Goal: Task Accomplishment & Management: Manage account settings

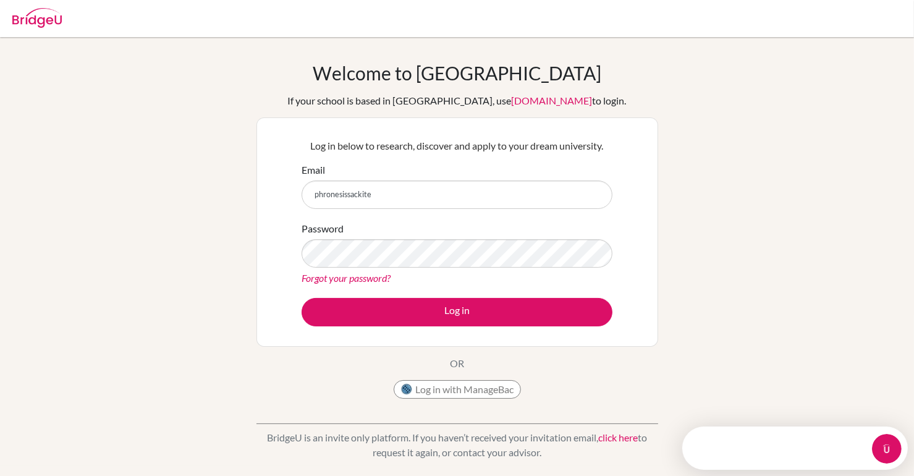
type input "phronesissackite"
click at [454, 389] on button "Log in with ManageBac" at bounding box center [457, 389] width 127 height 19
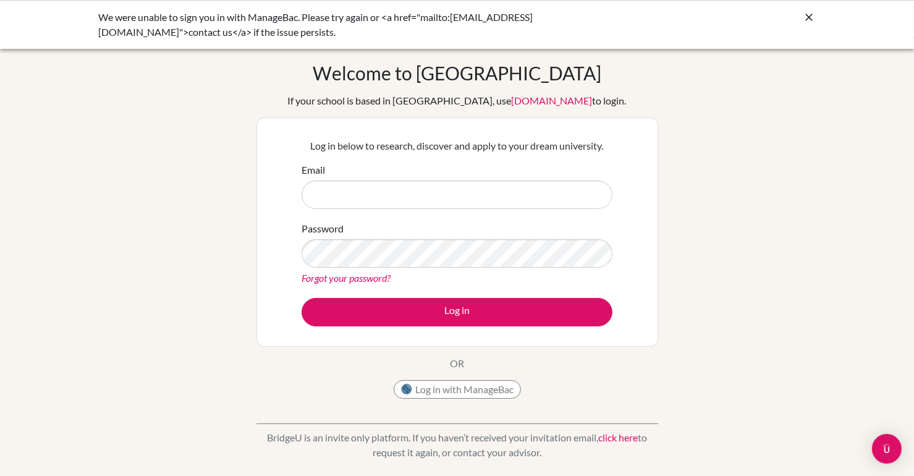
type input "o"
click at [450, 392] on button "Log in with ManageBac" at bounding box center [457, 389] width 127 height 19
click at [808, 18] on icon at bounding box center [809, 17] width 12 height 12
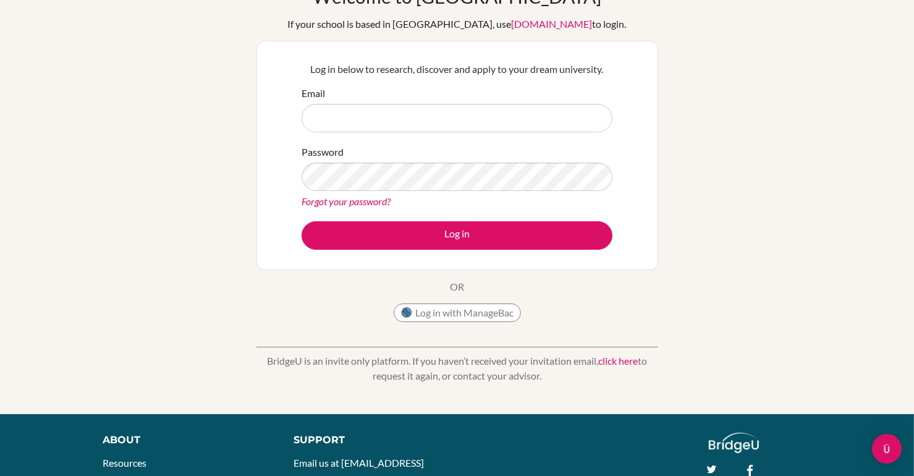
scroll to position [82, 0]
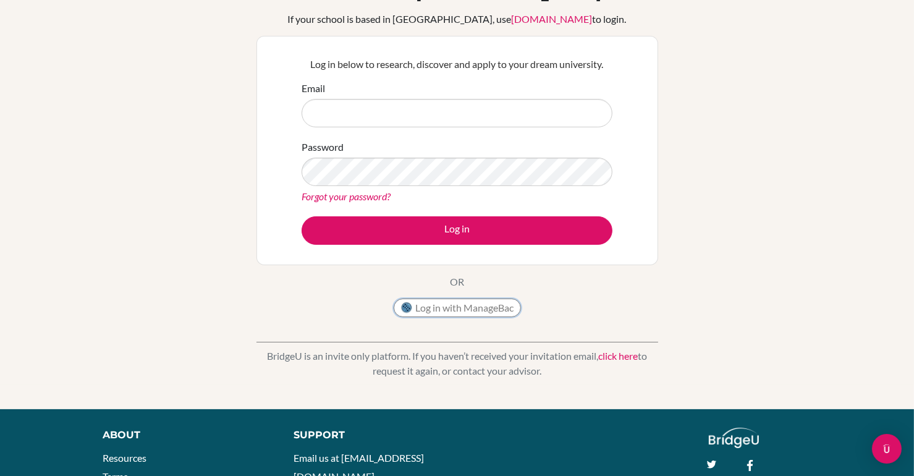
click at [446, 310] on button "Log in with ManageBac" at bounding box center [457, 307] width 127 height 19
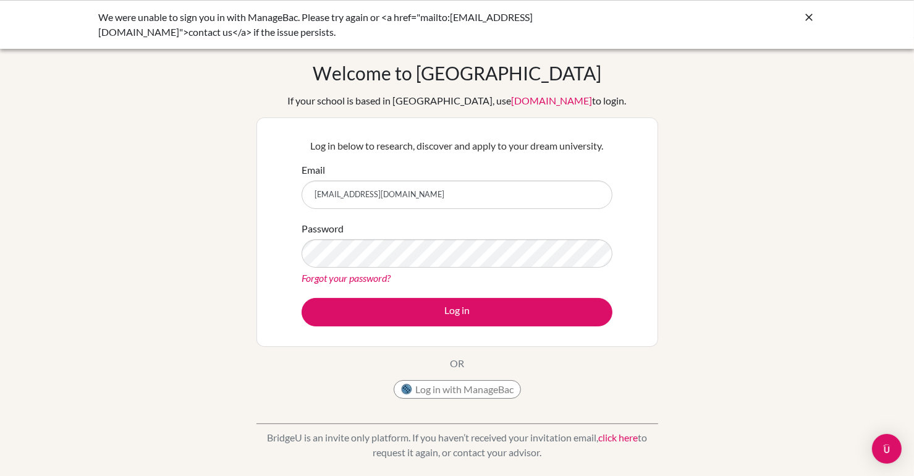
type input "phronesissackitey@ais.edu.gh"
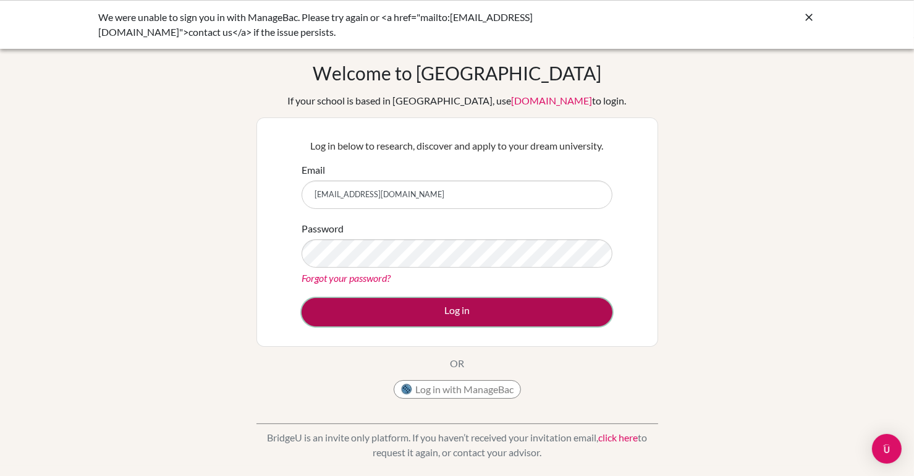
click at [425, 320] on button "Log in" at bounding box center [457, 312] width 311 height 28
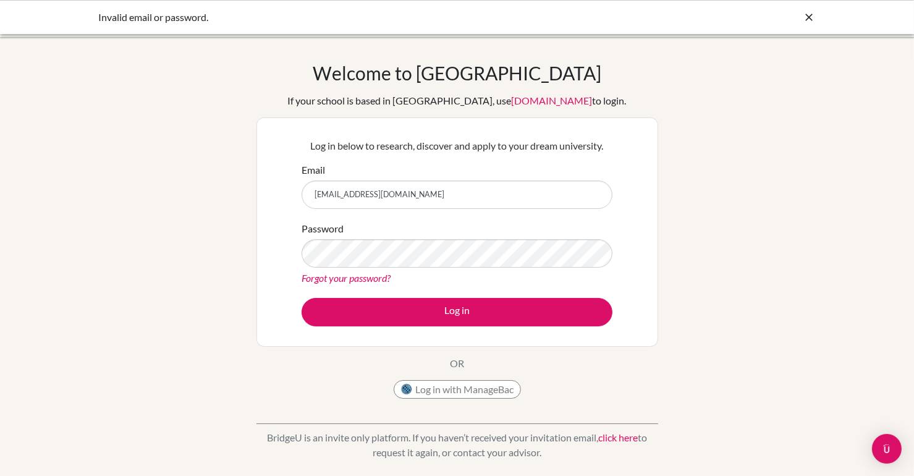
click at [362, 269] on div "Password Forgot your password?" at bounding box center [457, 253] width 311 height 64
click at [462, 388] on button "Log in with ManageBac" at bounding box center [457, 389] width 127 height 19
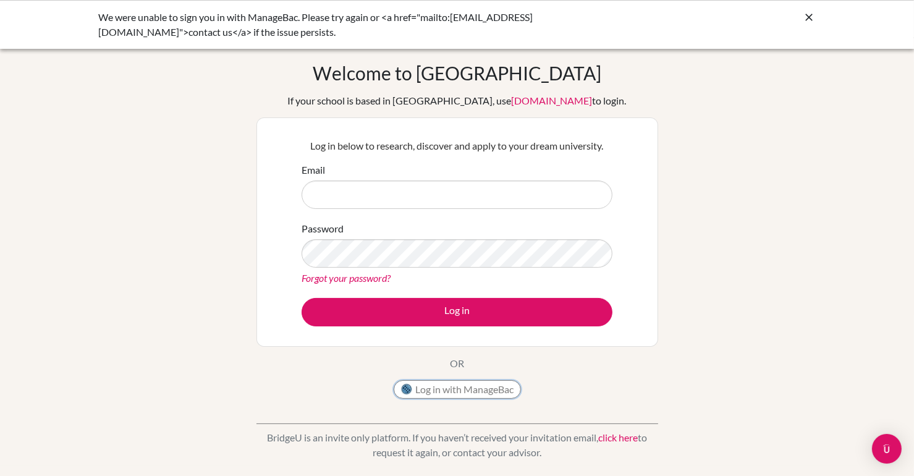
click at [423, 387] on button "Log in with ManageBac" at bounding box center [457, 389] width 127 height 19
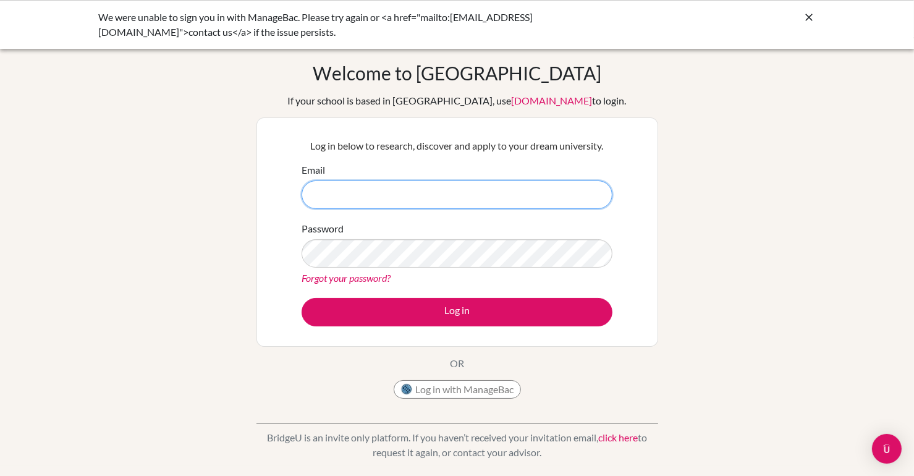
click at [348, 206] on input "Email" at bounding box center [457, 194] width 311 height 28
type input "[EMAIL_ADDRESS][DOMAIN_NAME]"
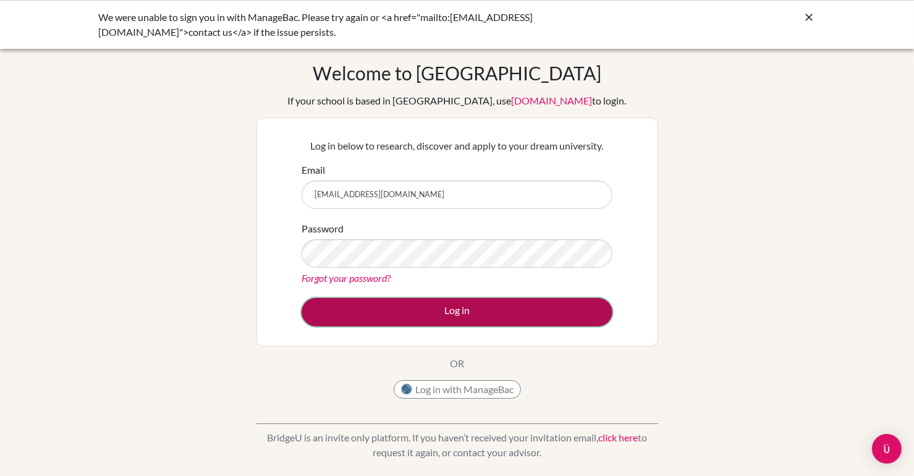
click at [464, 312] on button "Log in" at bounding box center [457, 312] width 311 height 28
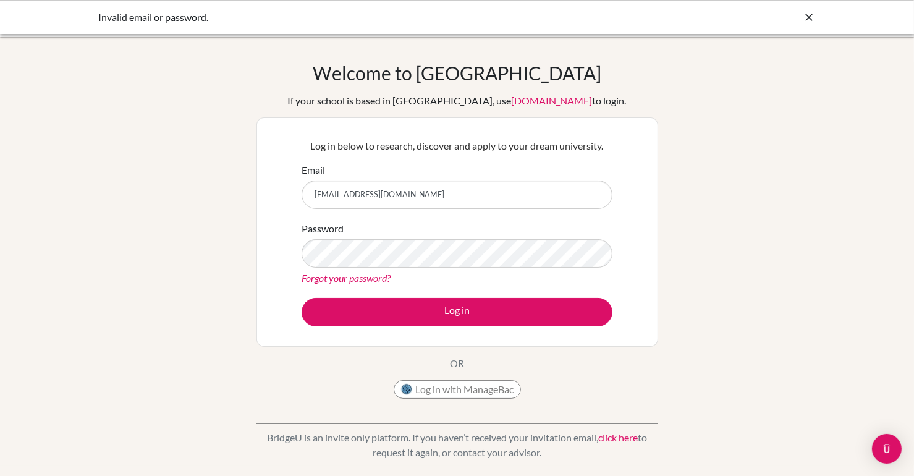
click at [809, 30] on div "Invalid email or password." at bounding box center [457, 17] width 914 height 34
click at [809, 28] on div "Invalid email or password." at bounding box center [457, 17] width 914 height 34
click at [809, 27] on div "Invalid email or password." at bounding box center [457, 17] width 914 height 34
click at [806, 20] on icon at bounding box center [809, 17] width 12 height 12
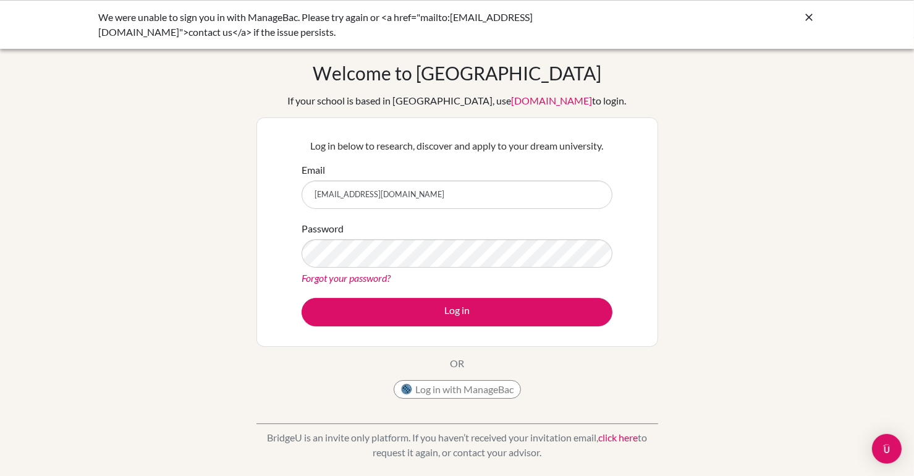
click at [806, 19] on icon at bounding box center [809, 17] width 12 height 12
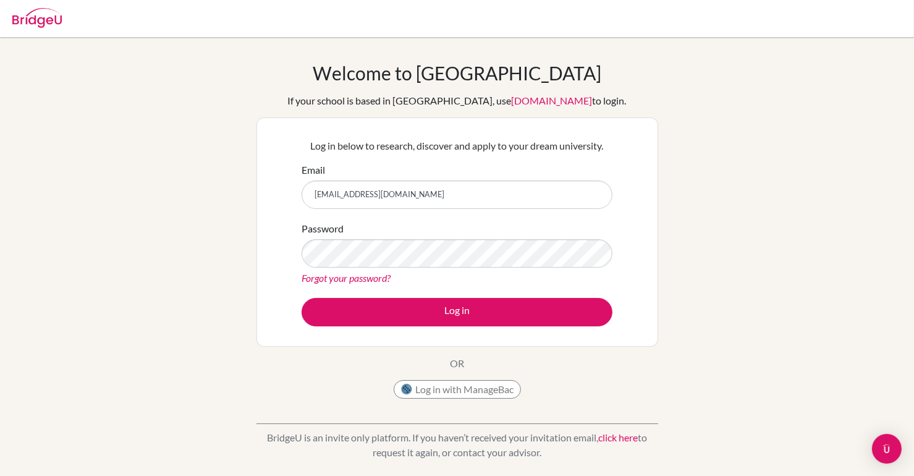
click at [63, 17] on div at bounding box center [457, 18] width 902 height 37
click at [27, 20] on img at bounding box center [36, 18] width 49 height 20
click at [392, 191] on input "Email" at bounding box center [457, 194] width 311 height 28
type input "[EMAIL_ADDRESS][DOMAIN_NAME]"
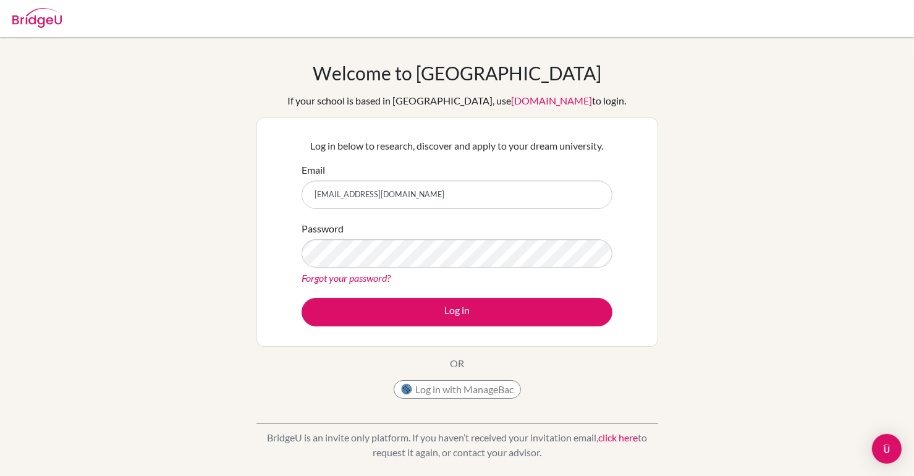
click at [334, 280] on link "Forgot your password?" at bounding box center [346, 278] width 89 height 12
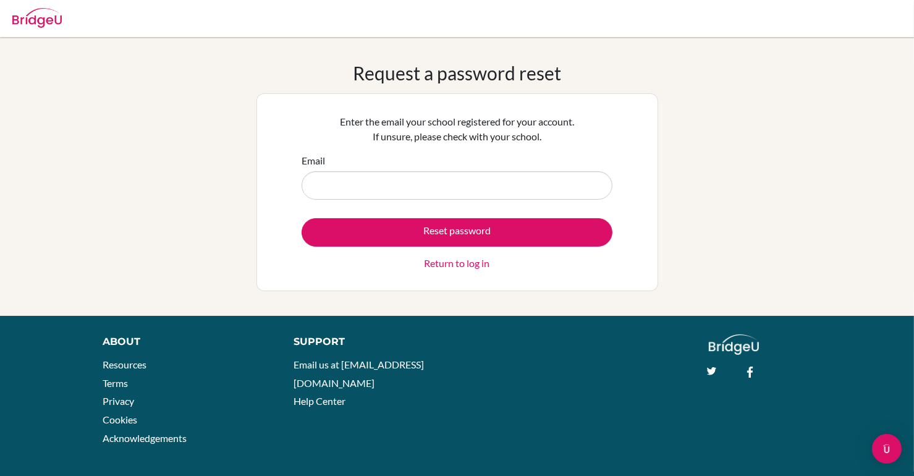
click at [324, 184] on input "Email" at bounding box center [457, 185] width 311 height 28
type input "[EMAIL_ADDRESS][DOMAIN_NAME]"
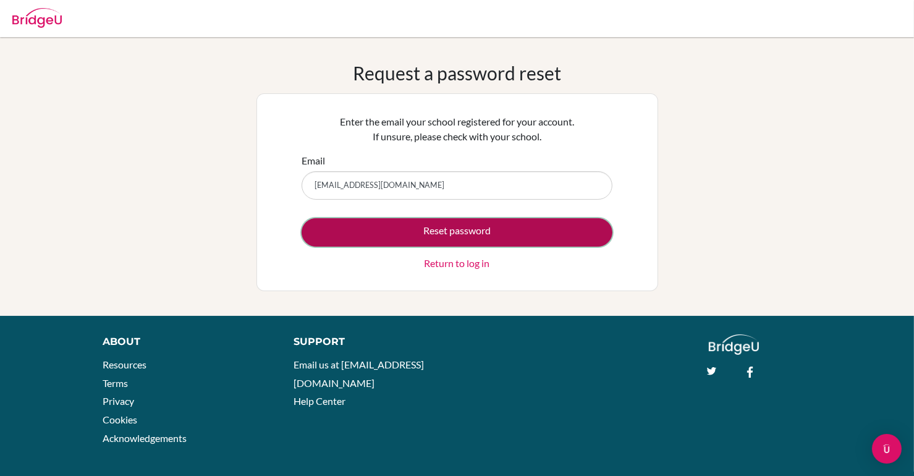
click at [378, 237] on button "Reset password" at bounding box center [457, 232] width 311 height 28
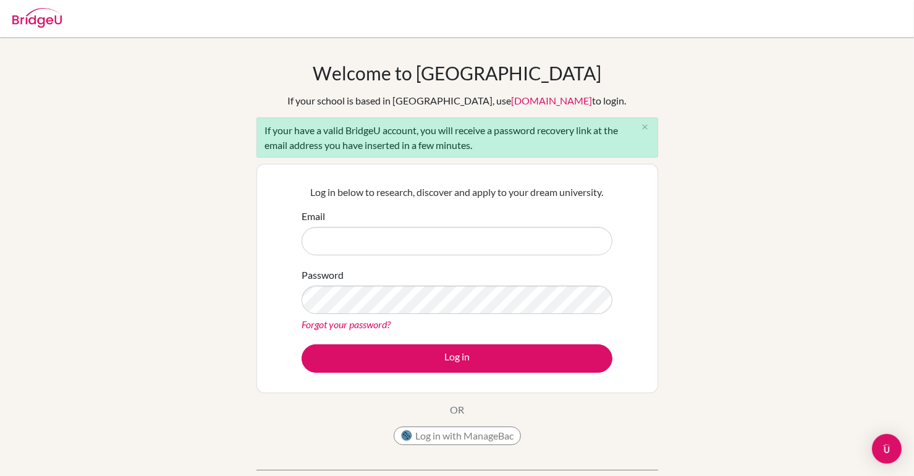
drag, startPoint x: 0, startPoint y: 0, endPoint x: 378, endPoint y: 237, distance: 446.2
click at [378, 237] on input "Email" at bounding box center [457, 241] width 311 height 28
type input "[EMAIL_ADDRESS][DOMAIN_NAME]"
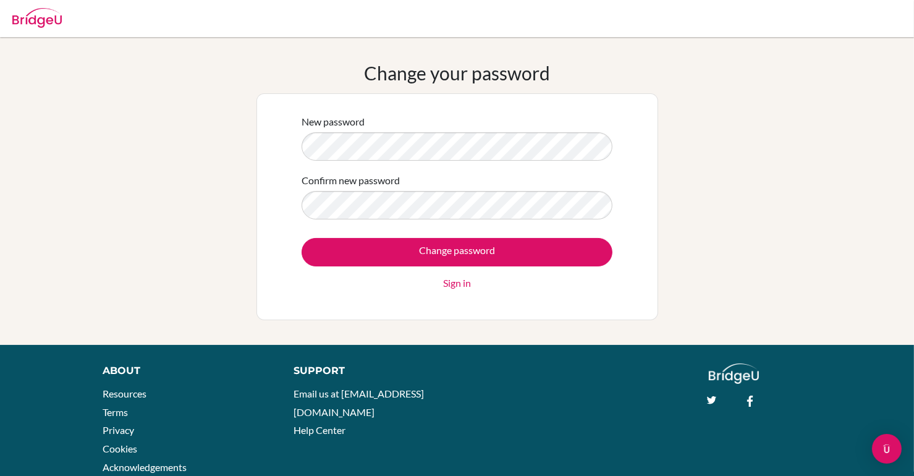
click at [399, 219] on form "New password Confirm new password Change password Sign in" at bounding box center [457, 202] width 311 height 176
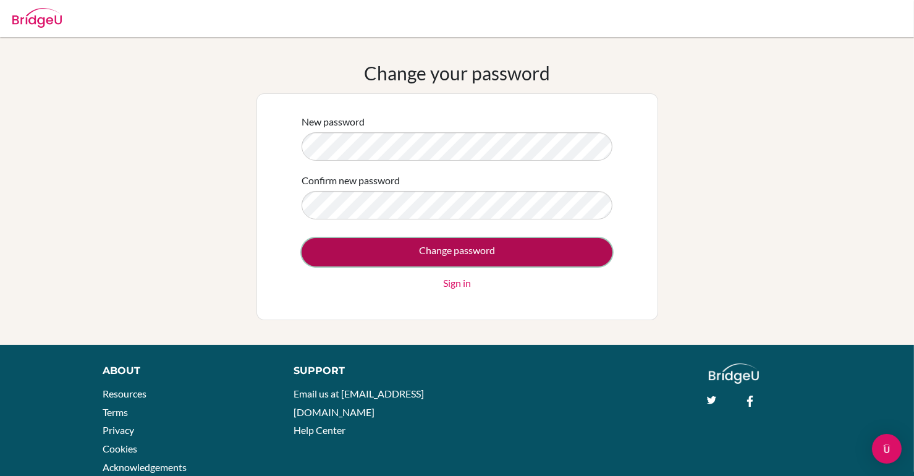
click at [418, 247] on input "Change password" at bounding box center [457, 252] width 311 height 28
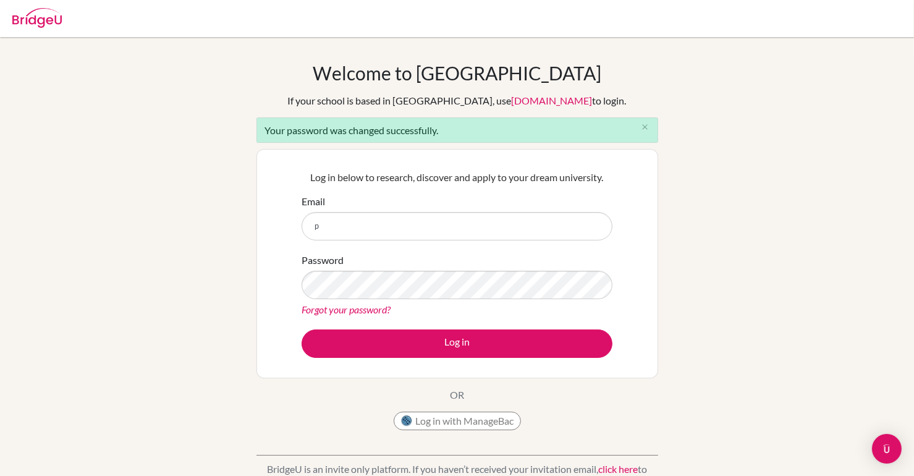
type input "[EMAIL_ADDRESS][DOMAIN_NAME]"
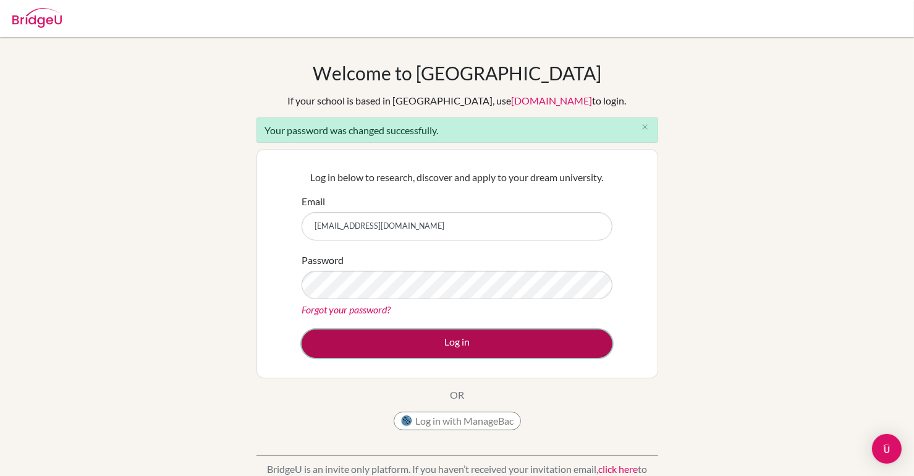
click at [471, 339] on button "Log in" at bounding box center [457, 343] width 311 height 28
